Goal: Find specific fact: Find specific fact

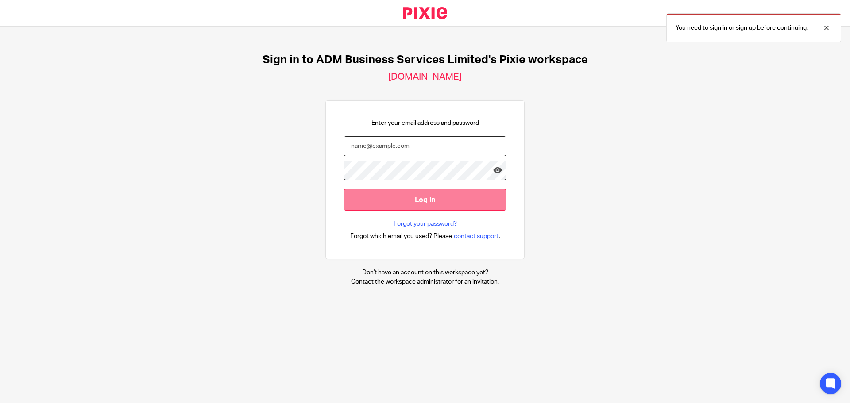
type input "lisa@admbusiness.co.uk"
click at [415, 199] on input "Log in" at bounding box center [424, 200] width 163 height 22
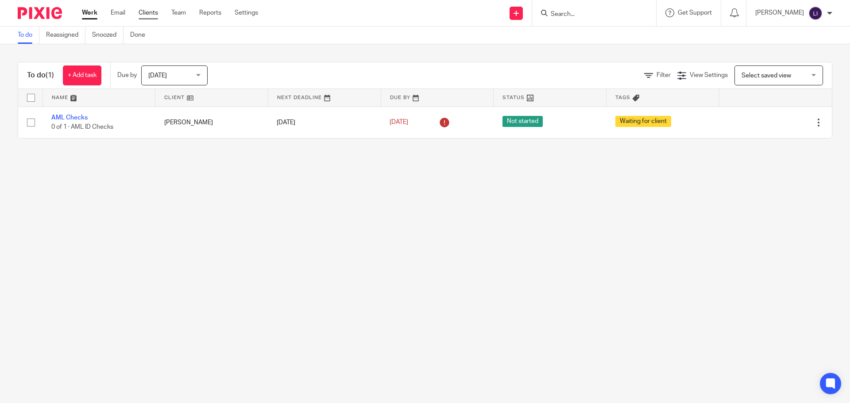
click at [149, 15] on link "Clients" at bounding box center [148, 12] width 19 height 9
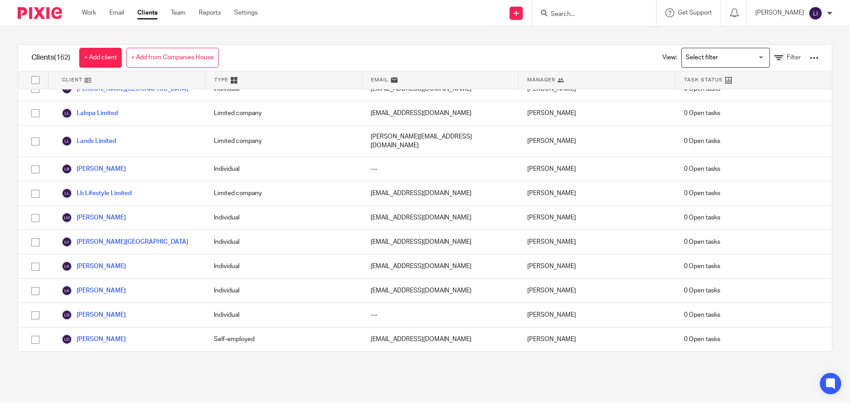
scroll to position [2301, 0]
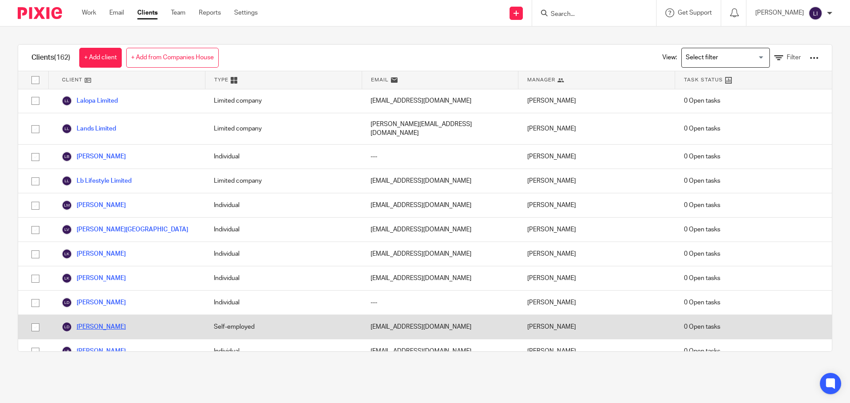
click at [126, 322] on link "[PERSON_NAME]" at bounding box center [94, 327] width 64 height 11
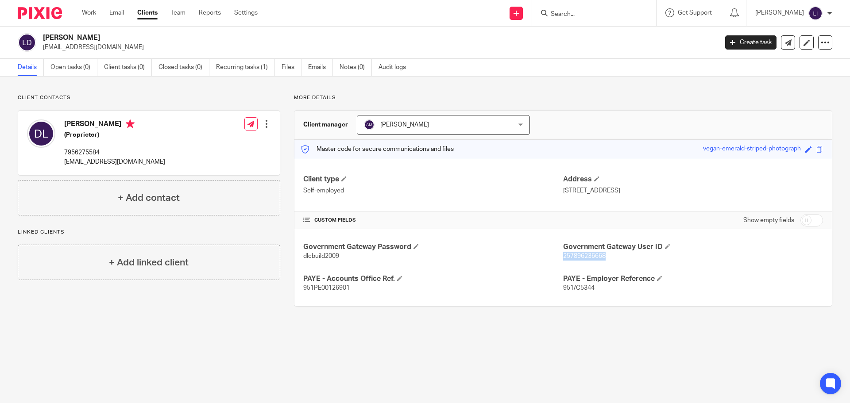
drag, startPoint x: 559, startPoint y: 256, endPoint x: 601, endPoint y: 261, distance: 41.9
click at [601, 261] on div "Government Gateway Password dlcbuild2009 Government Gateway User ID 25789623666…" at bounding box center [562, 267] width 537 height 77
copy span "257896236668"
